Goal: Task Accomplishment & Management: Use online tool/utility

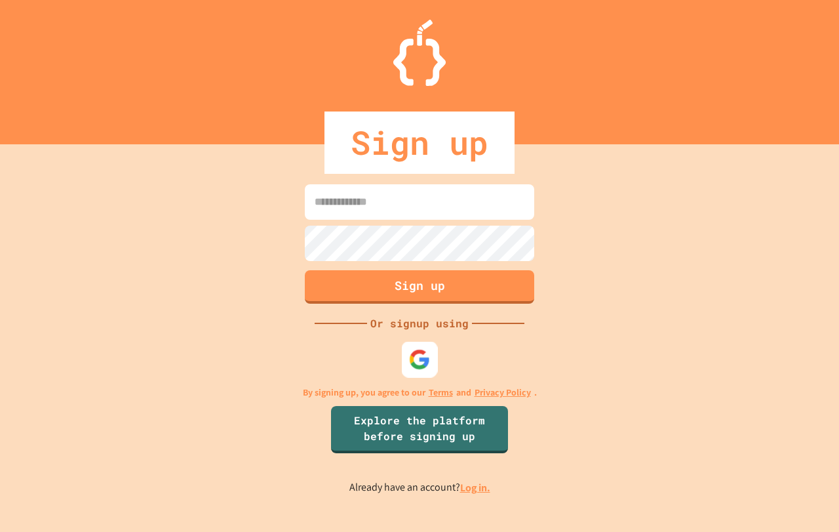
click at [432, 355] on div at bounding box center [420, 359] width 36 height 36
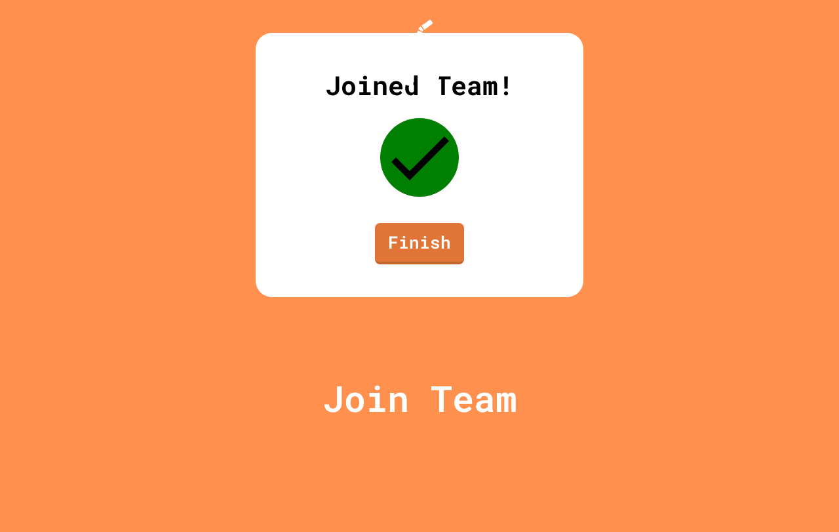
click at [431, 297] on div "Joined Team! Finish" at bounding box center [420, 165] width 328 height 264
click at [437, 264] on link "Finish" at bounding box center [419, 241] width 82 height 43
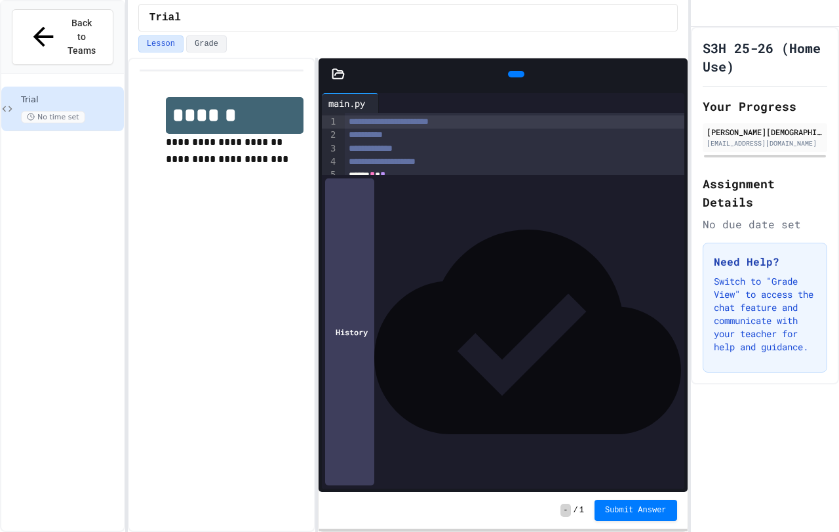
click at [71, 3] on div "Back to Teams" at bounding box center [62, 37] width 123 height 72
click at [68, 21] on span "Back to Teams" at bounding box center [81, 36] width 31 height 41
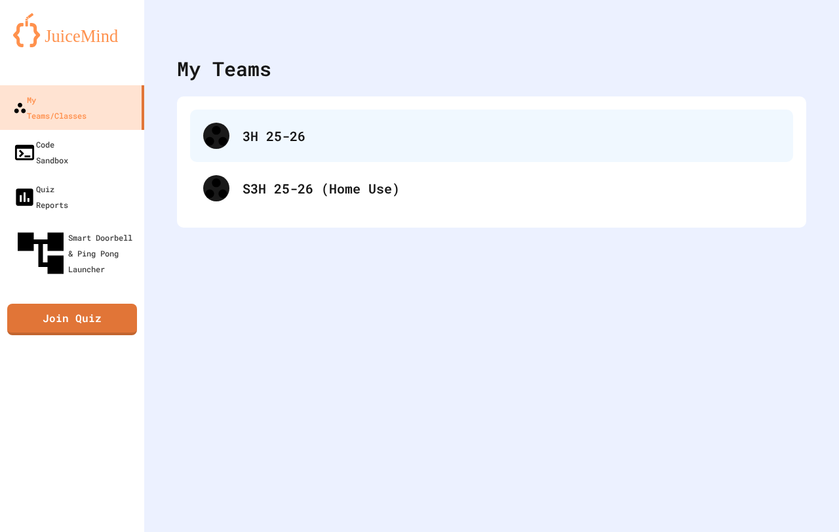
click at [363, 140] on div "3H 25-26" at bounding box center [511, 136] width 537 height 20
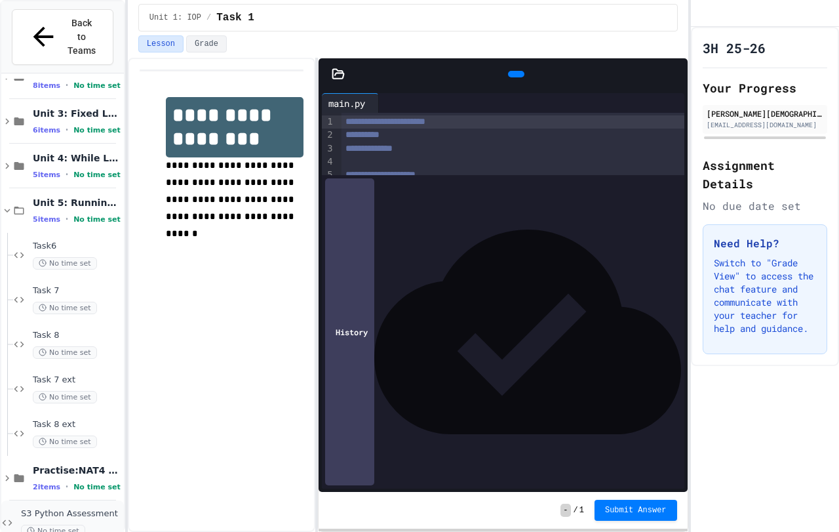
click at [103, 508] on span "S3 Python Assessment" at bounding box center [71, 513] width 100 height 11
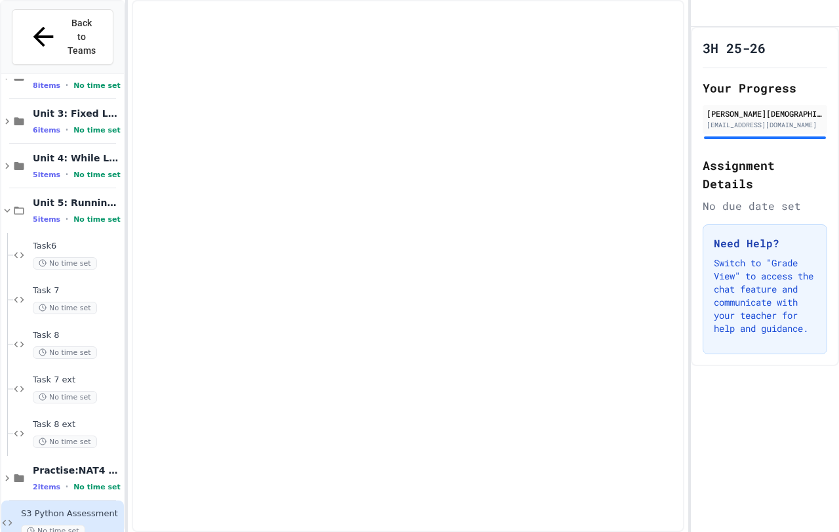
scroll to position [61, 0]
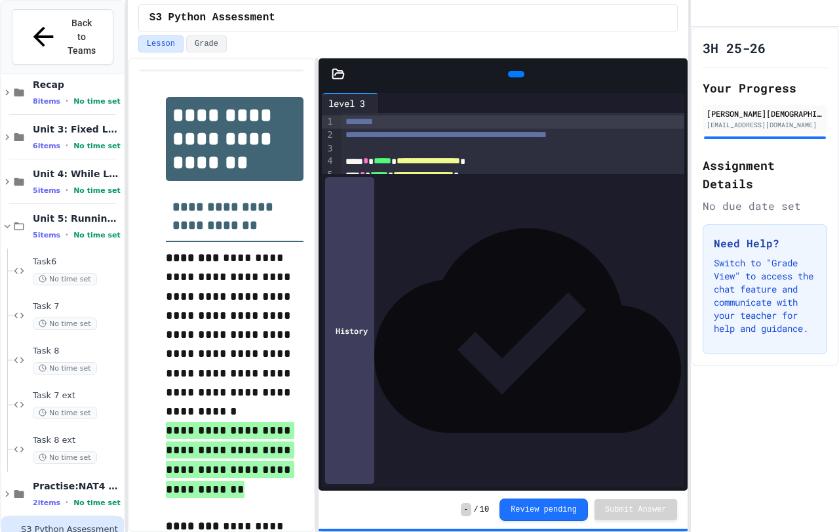
click at [340, 85] on div at bounding box center [503, 73] width 369 height 31
click at [508, 76] on div at bounding box center [516, 74] width 16 height 7
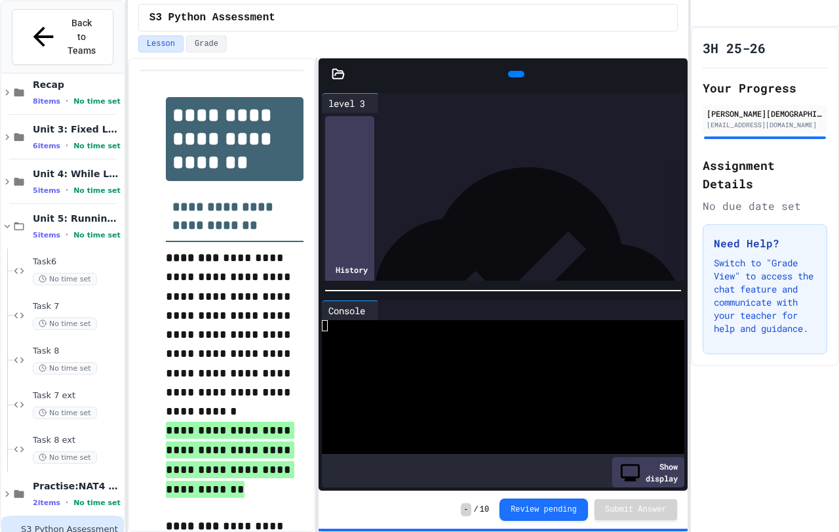
click at [359, 331] on div at bounding box center [493, 336] width 342 height 11
click at [353, 331] on div at bounding box center [493, 336] width 342 height 11
click at [522, 77] on div at bounding box center [516, 74] width 16 height 7
click at [515, 74] on icon at bounding box center [515, 74] width 0 height 0
click at [511, 75] on div at bounding box center [516, 74] width 16 height 7
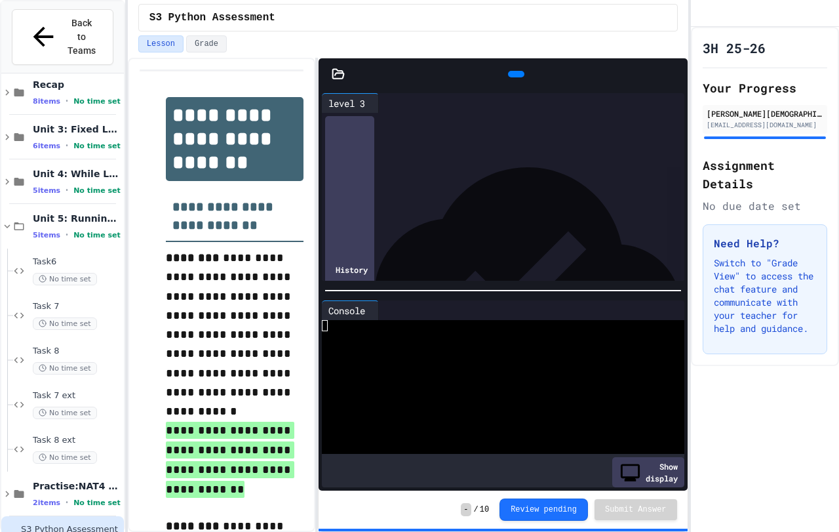
click at [511, 75] on div at bounding box center [516, 74] width 16 height 7
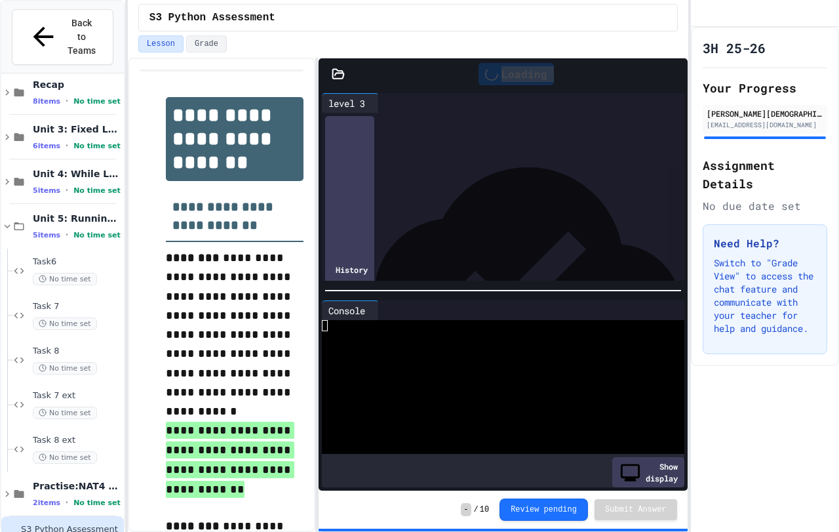
click at [511, 75] on div "Loading" at bounding box center [515, 74] width 75 height 22
click at [515, 74] on icon at bounding box center [515, 74] width 0 height 0
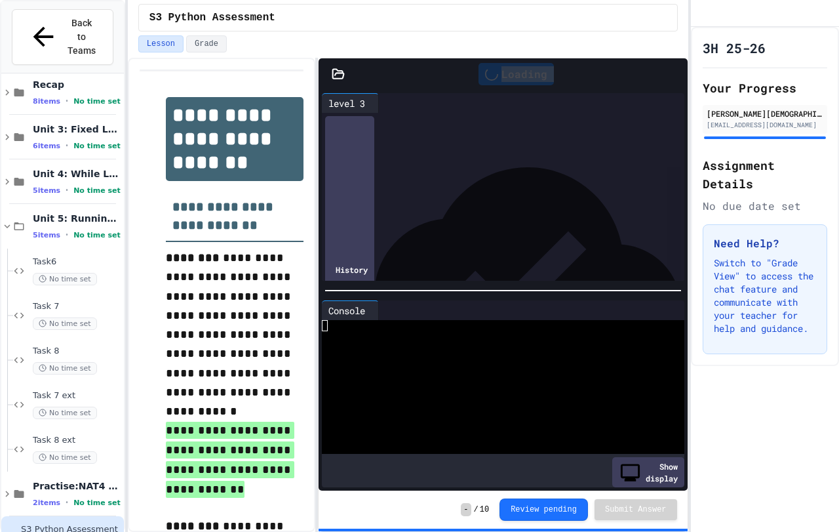
drag, startPoint x: 506, startPoint y: 75, endPoint x: 498, endPoint y: 75, distance: 8.5
click at [498, 75] on div "Loading" at bounding box center [515, 74] width 75 height 22
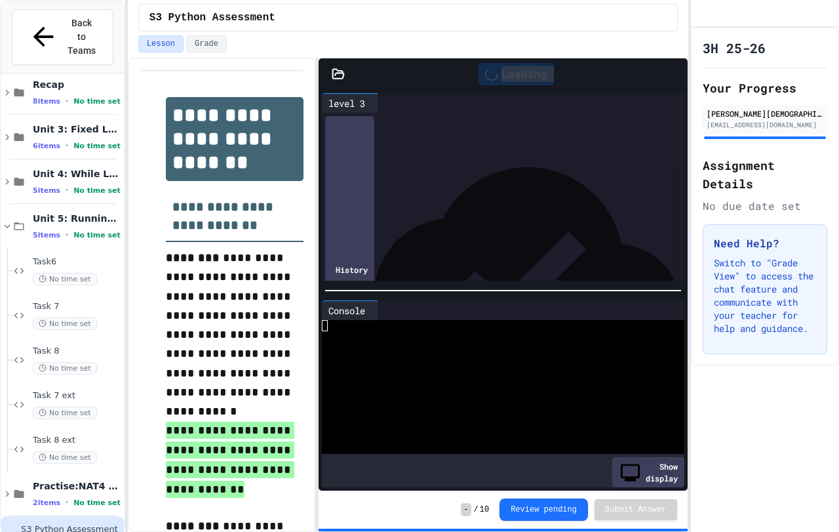
click at [498, 75] on div "Loading" at bounding box center [515, 74] width 75 height 22
click at [336, 78] on icon at bounding box center [337, 73] width 11 height 9
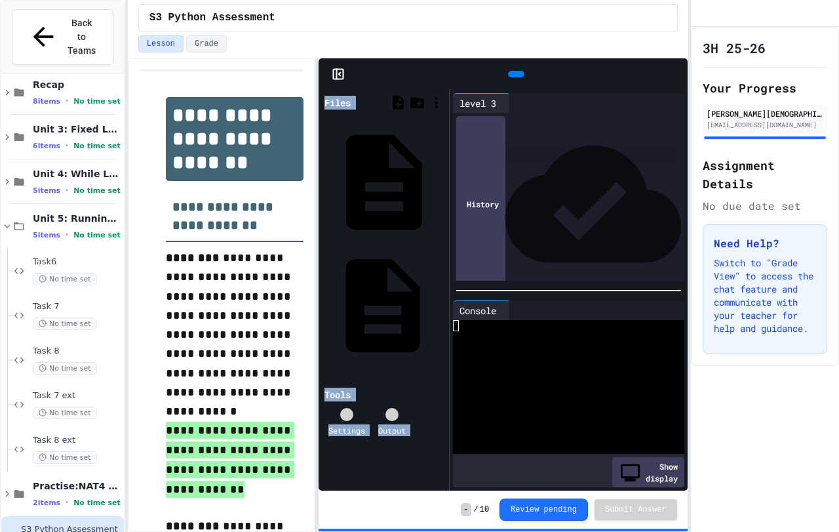
click at [442, 299] on div "level 4" at bounding box center [442, 305] width 0 height 13
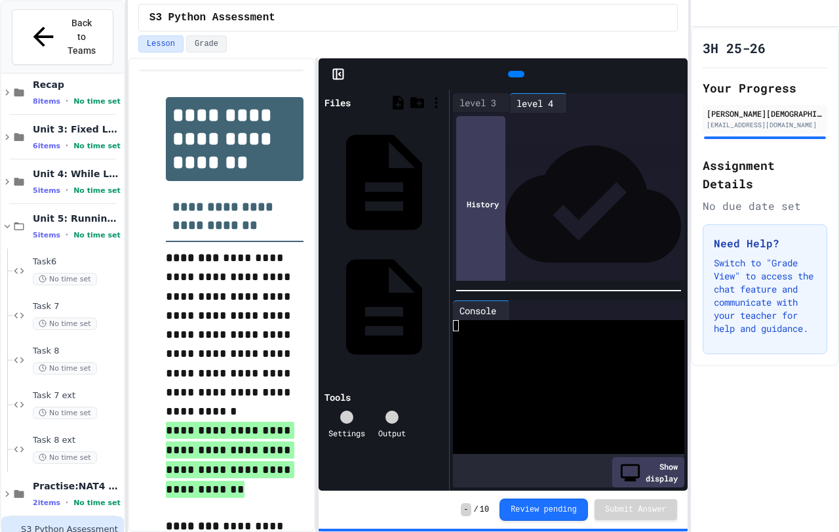
click at [492, 119] on div at bounding box center [578, 121] width 211 height 13
click at [340, 74] on icon at bounding box center [338, 74] width 13 height 13
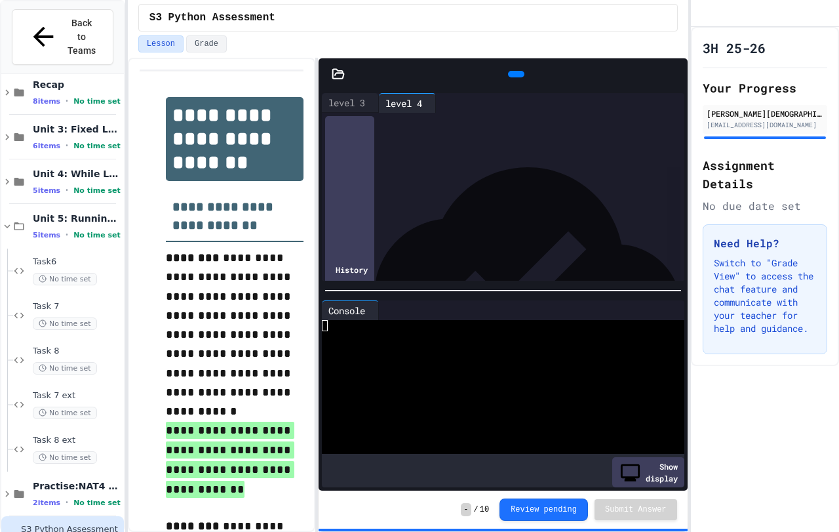
click at [838, 308] on div "3H 25-26 Your Progress [PERSON_NAME][DEMOGRAPHIC_DATA] [EMAIL_ADDRESS][DOMAIN_N…" at bounding box center [765, 196] width 148 height 339
